Goal: Book appointment/travel/reservation

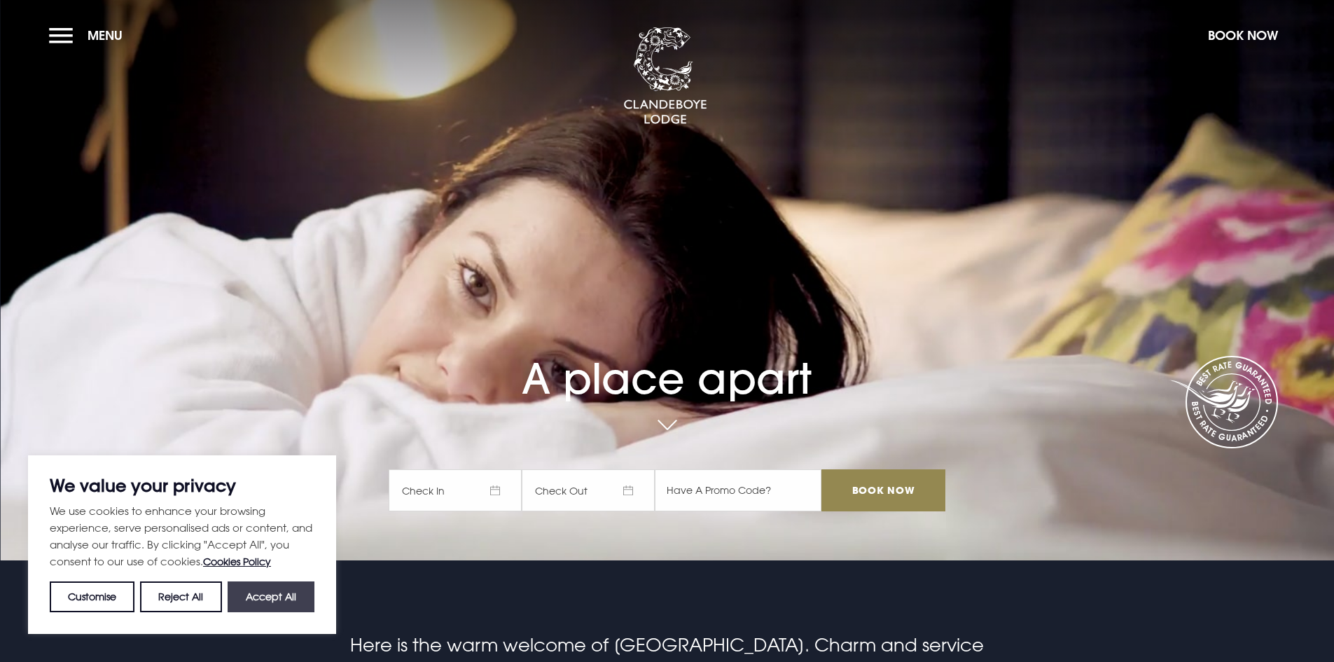
click at [255, 594] on button "Accept All" at bounding box center [271, 596] width 87 height 31
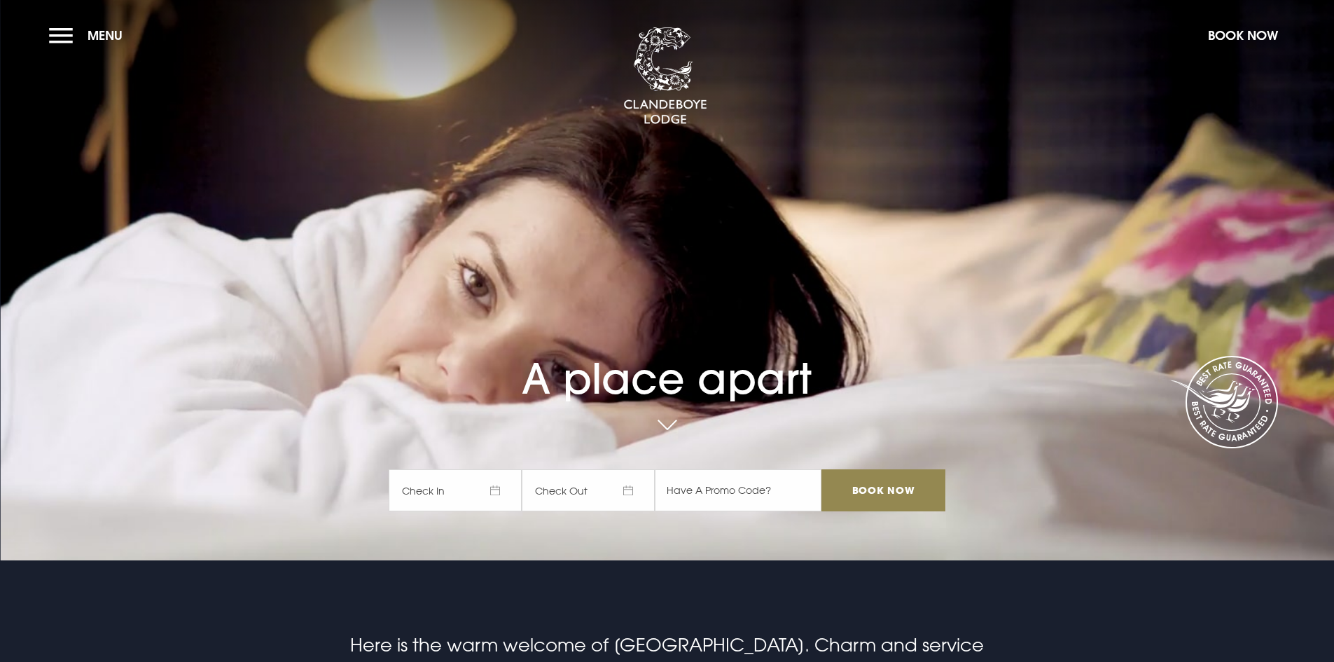
checkbox input "true"
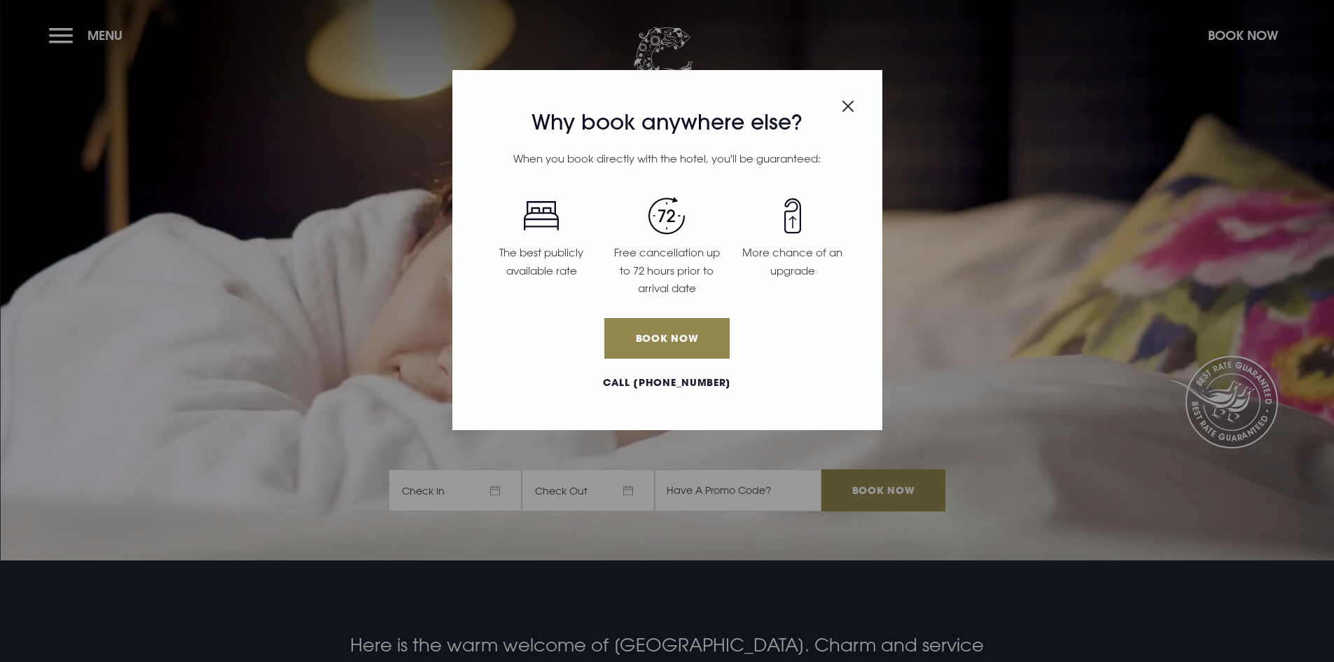
click at [853, 105] on img "Close modal" at bounding box center [848, 106] width 13 height 12
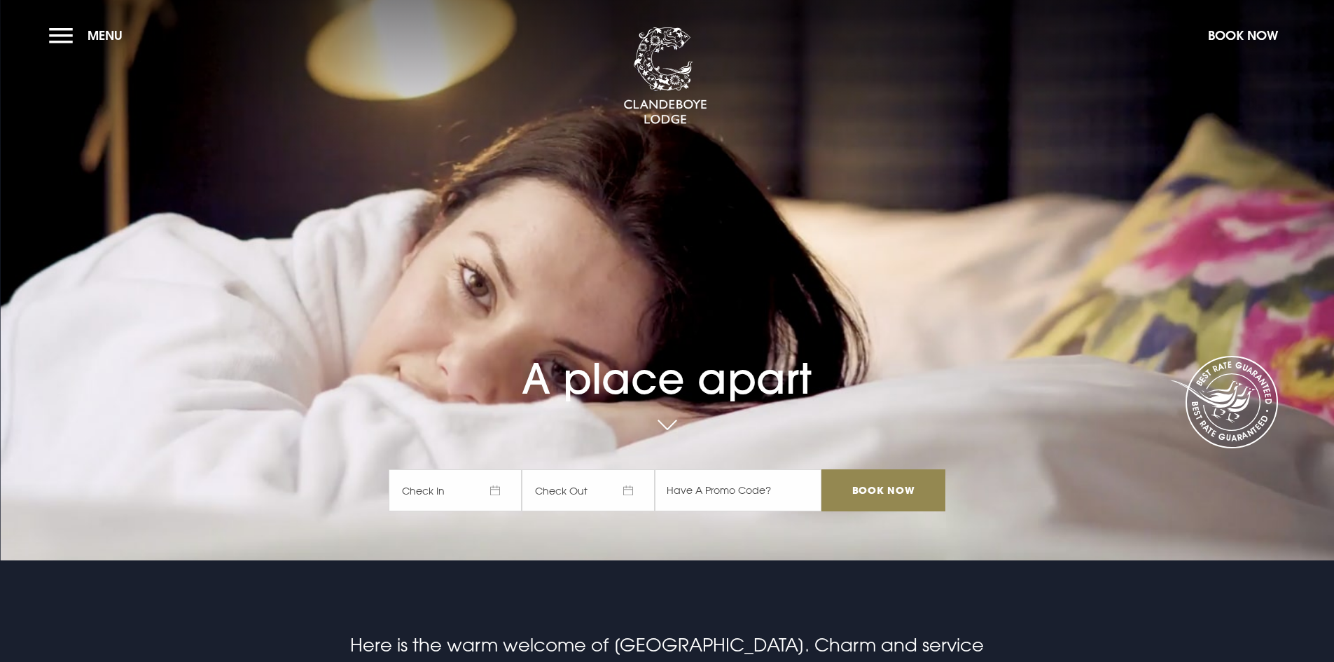
click at [480, 485] on span "Check In" at bounding box center [455, 490] width 133 height 42
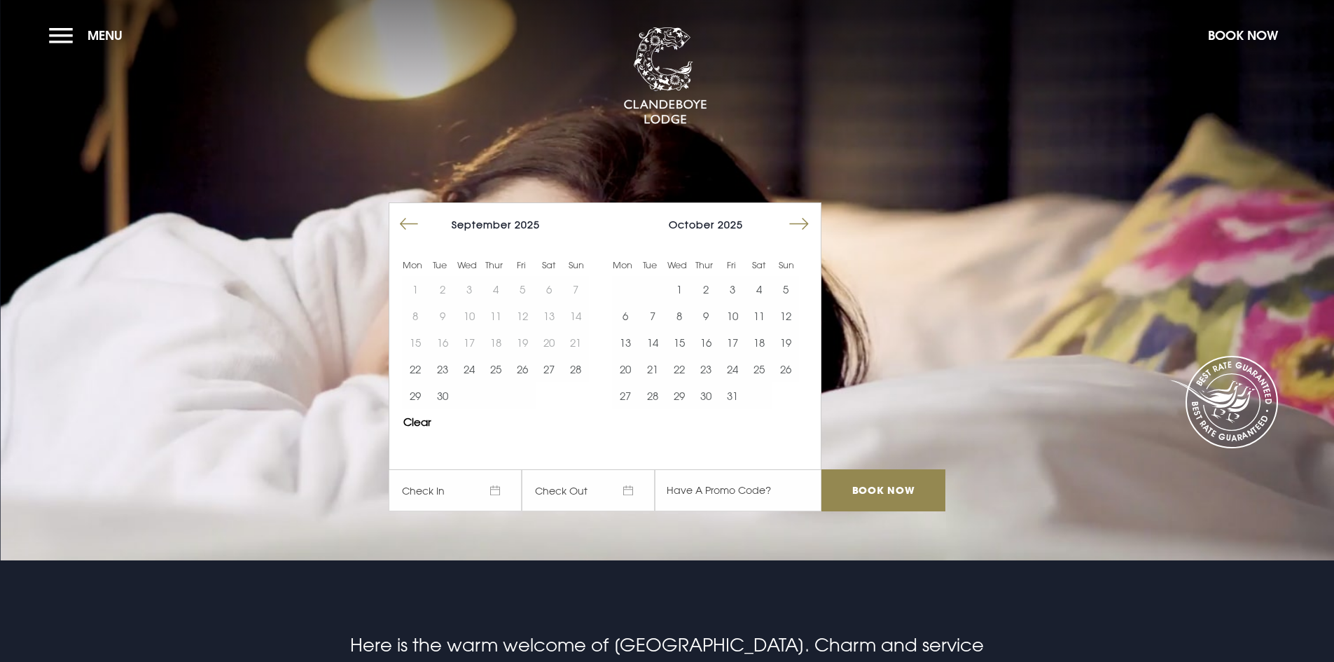
click at [810, 222] on button "Move forward to switch to the next month." at bounding box center [799, 224] width 27 height 27
click at [811, 221] on button "Move forward to switch to the next month." at bounding box center [799, 224] width 27 height 27
click at [792, 342] on button "21" at bounding box center [785, 342] width 27 height 27
click at [637, 366] on button "22" at bounding box center [625, 369] width 27 height 27
click at [885, 485] on input "Book Now" at bounding box center [883, 490] width 123 height 42
